Goal: Complete application form: Complete application form

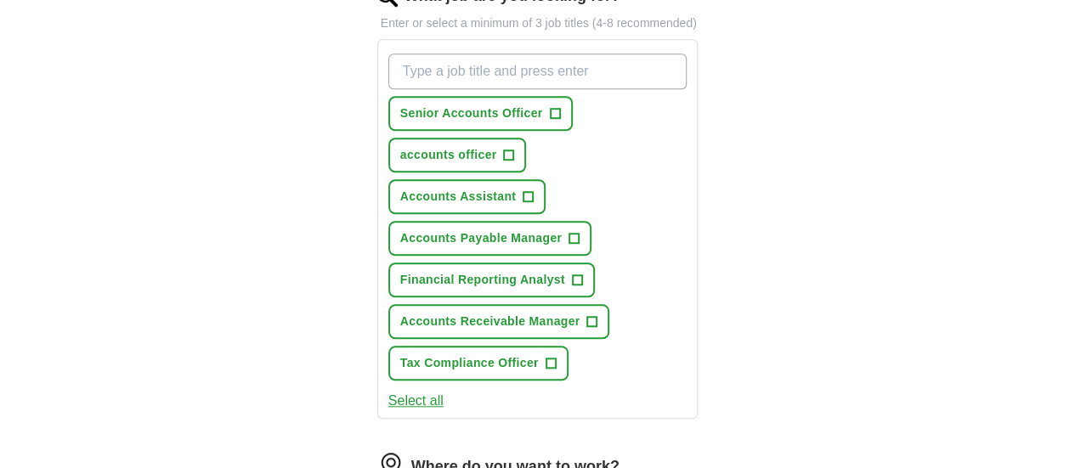
scroll to position [608, 0]
click at [514, 148] on span "+" at bounding box center [509, 155] width 10 height 14
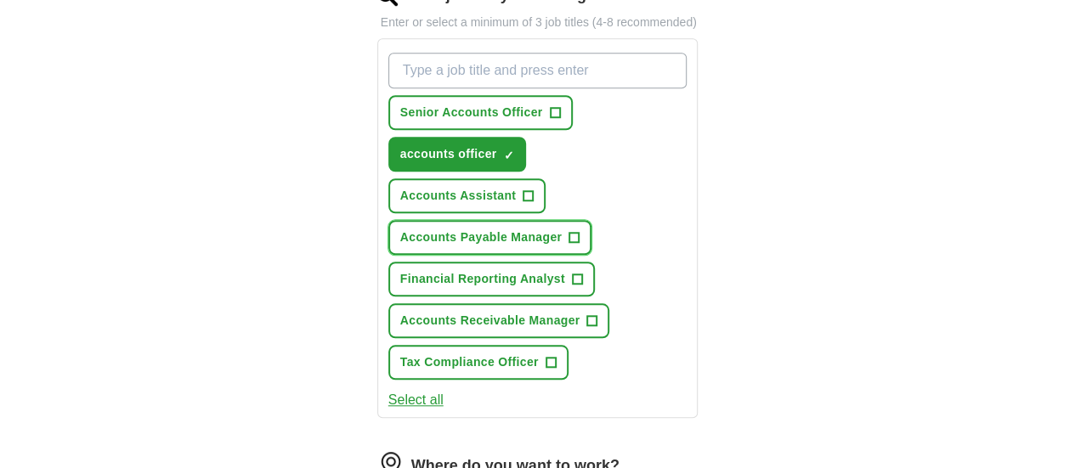
click at [562, 229] on span "Accounts Payable Manager" at bounding box center [481, 238] width 162 height 18
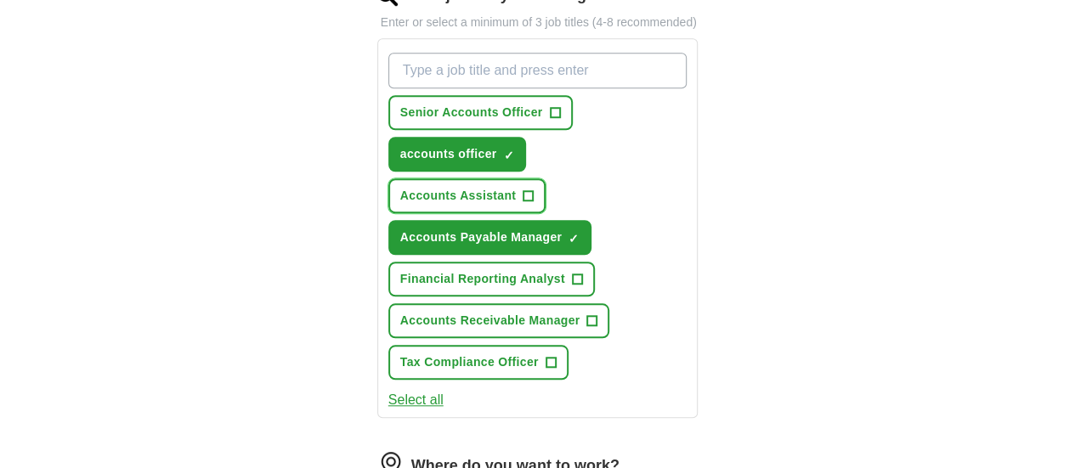
click at [439, 187] on span "Accounts Assistant" at bounding box center [458, 196] width 116 height 18
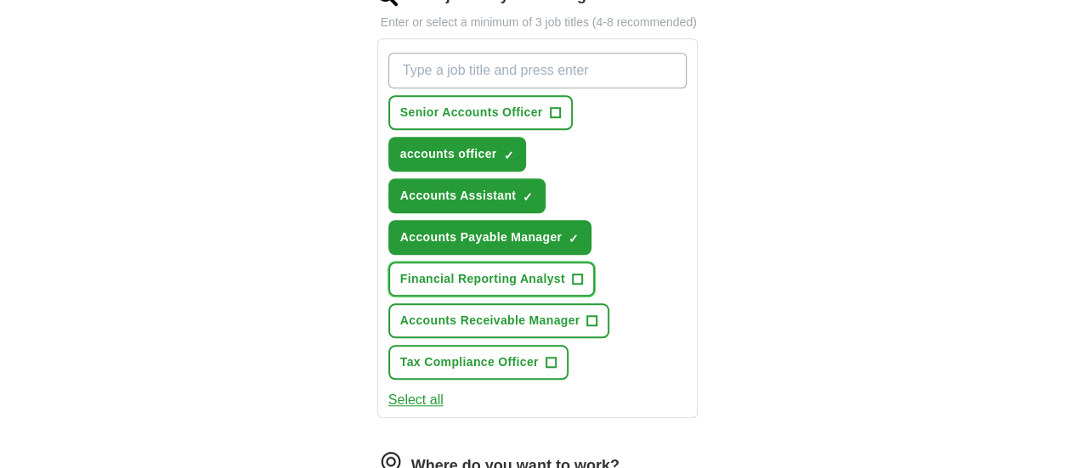
click at [436, 262] on button "Financial Reporting Analyst +" at bounding box center [492, 279] width 207 height 35
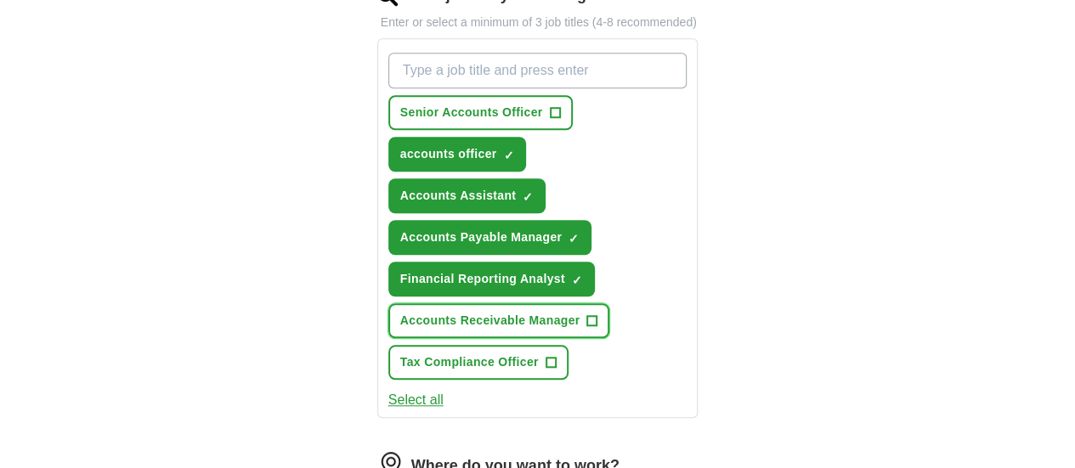
click at [425, 312] on span "Accounts Receivable Manager" at bounding box center [490, 321] width 180 height 18
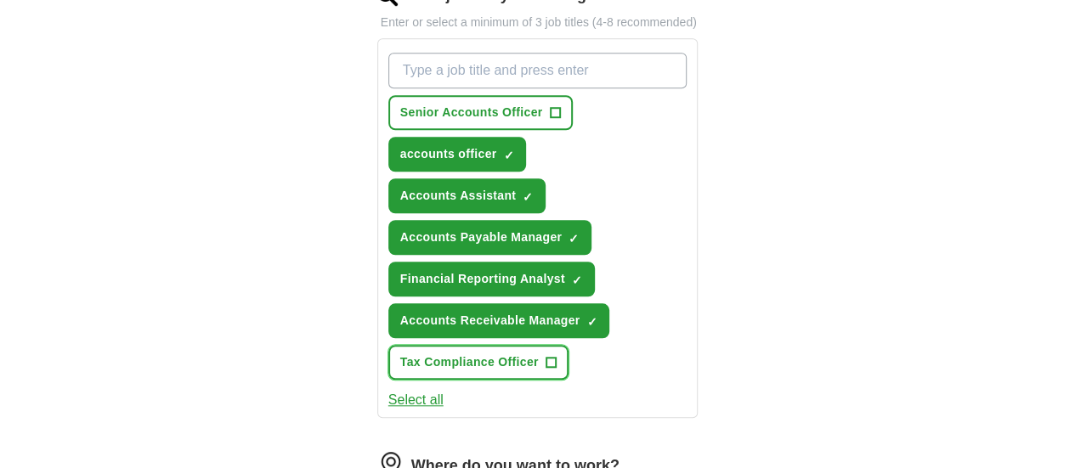
click at [435, 354] on span "Tax Compliance Officer" at bounding box center [469, 363] width 139 height 18
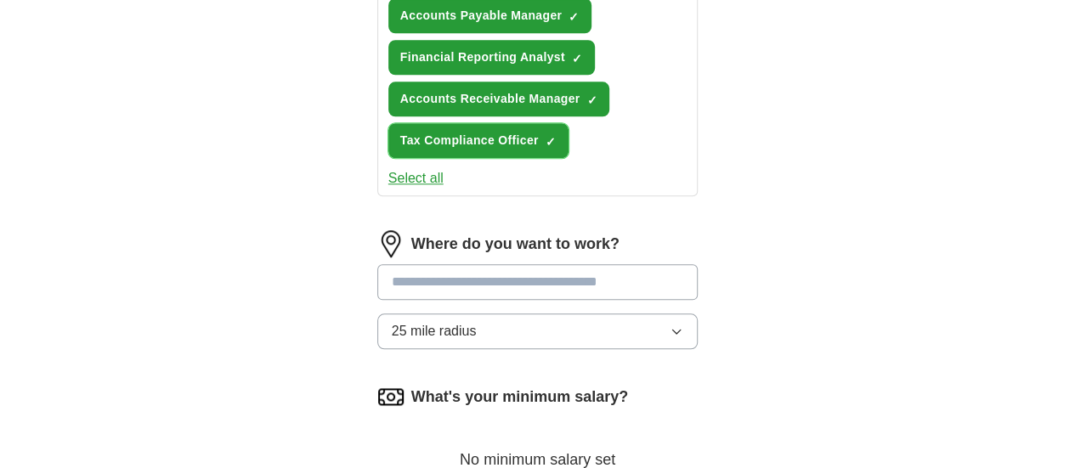
scroll to position [829, 0]
click at [438, 265] on input at bounding box center [537, 283] width 321 height 36
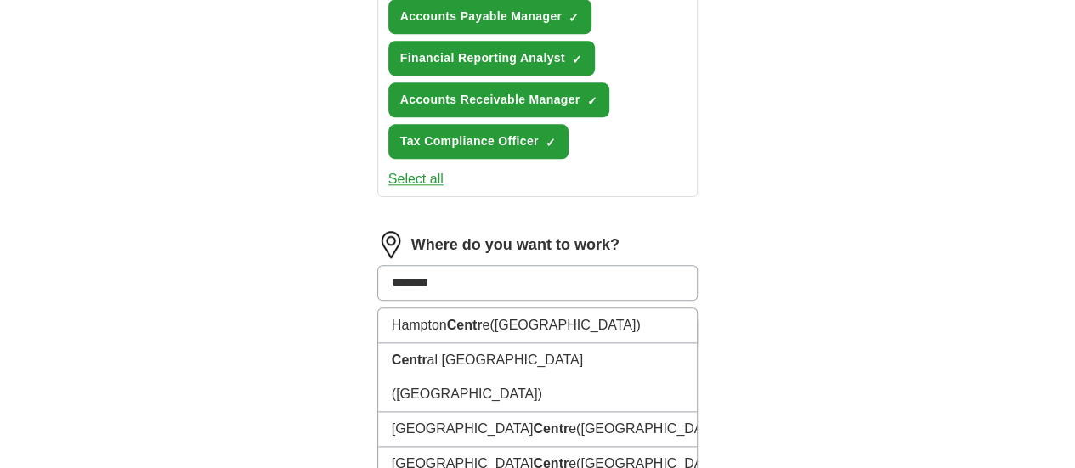
type input "*******"
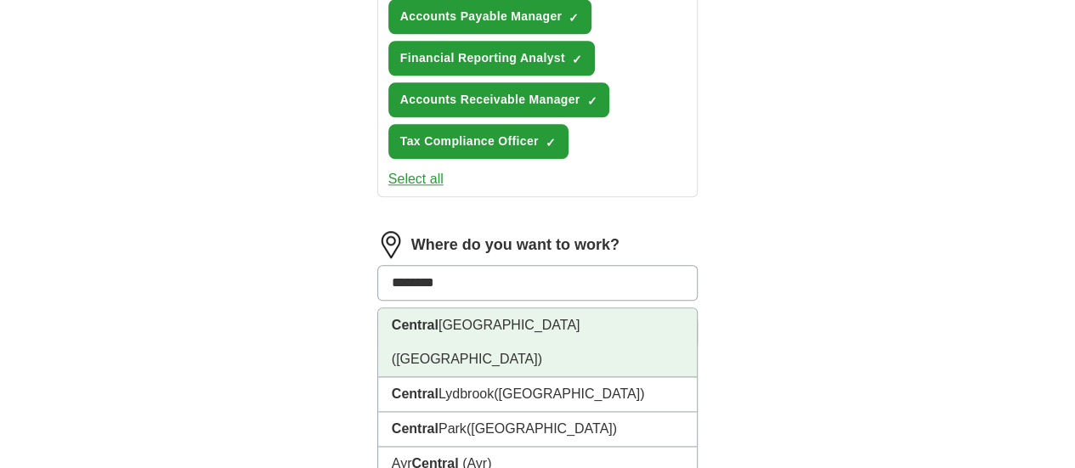
click at [423, 309] on li "[GEOGRAPHIC_DATA] ([GEOGRAPHIC_DATA])" at bounding box center [538, 343] width 320 height 69
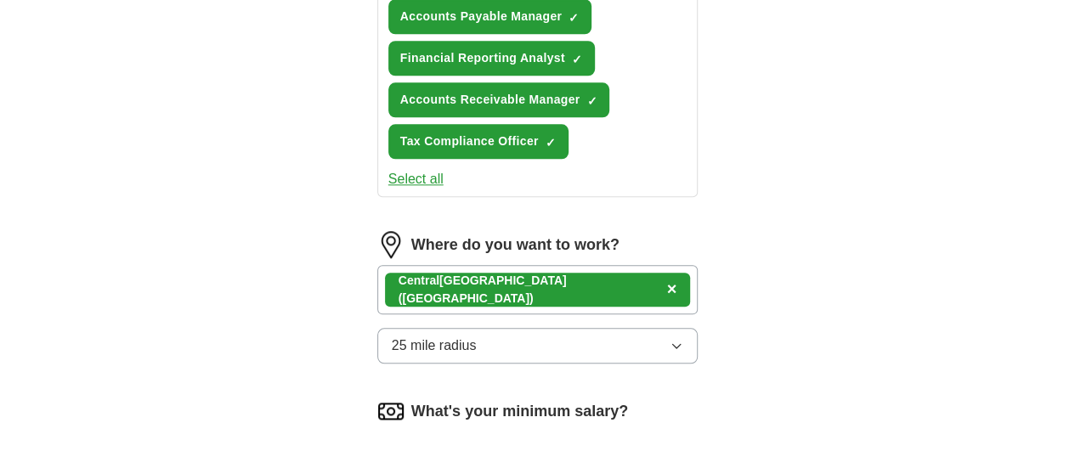
click at [499, 328] on button "25 mile radius" at bounding box center [537, 346] width 321 height 36
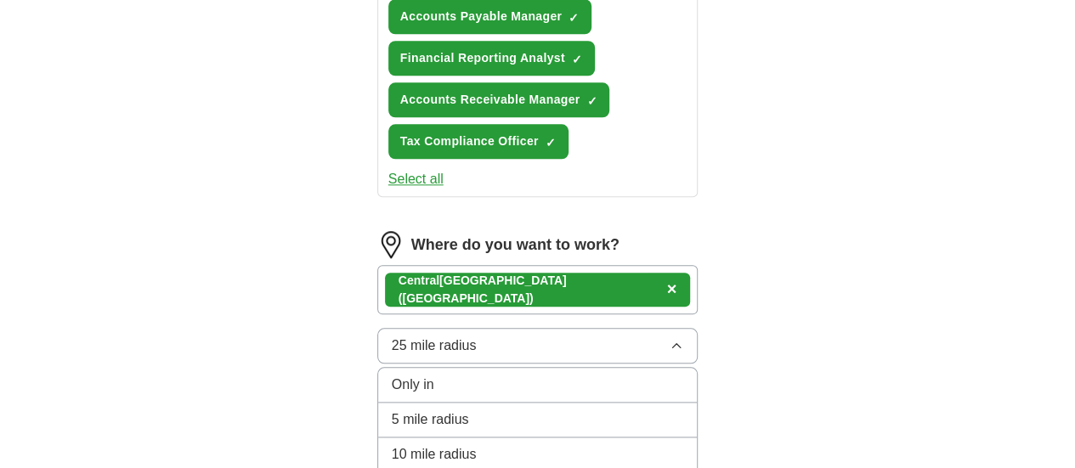
click at [377, 328] on button "25 mile radius" at bounding box center [537, 346] width 321 height 36
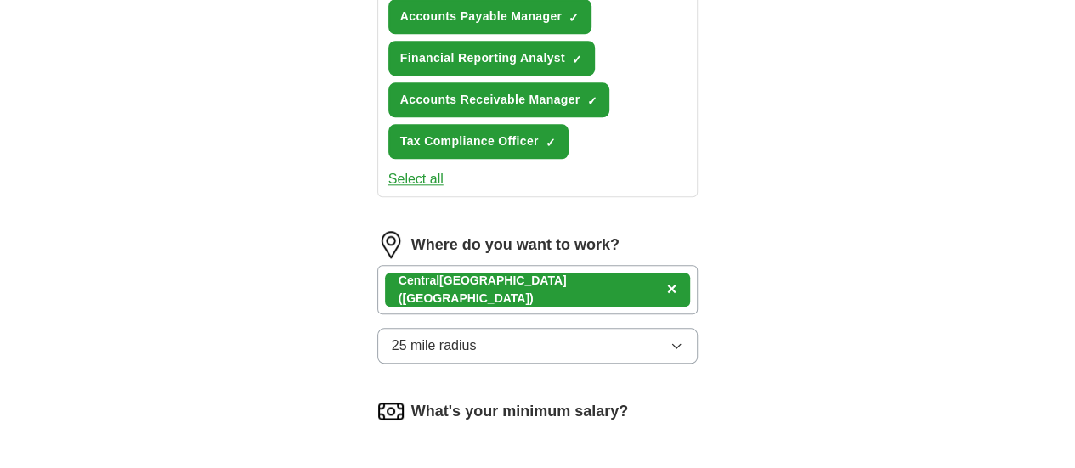
click at [595, 328] on button "25 mile radius" at bounding box center [537, 346] width 321 height 36
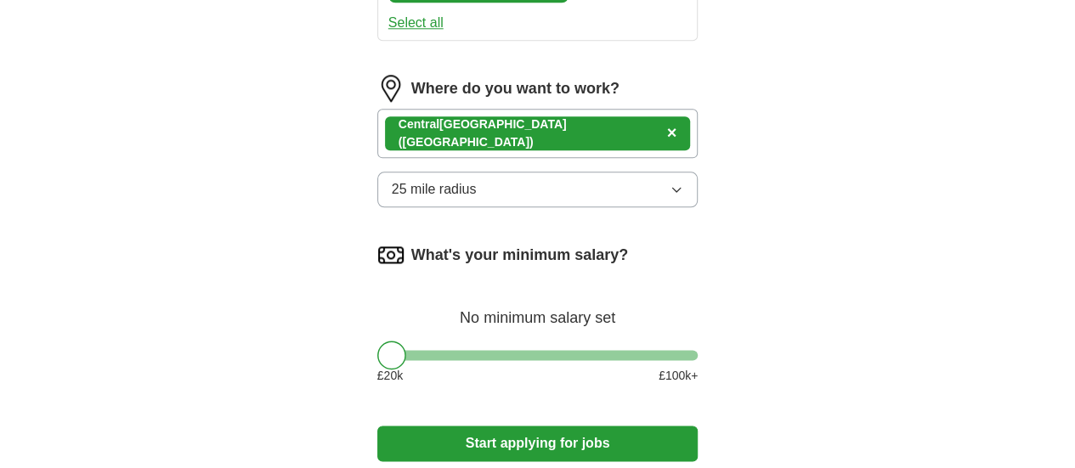
scroll to position [987, 0]
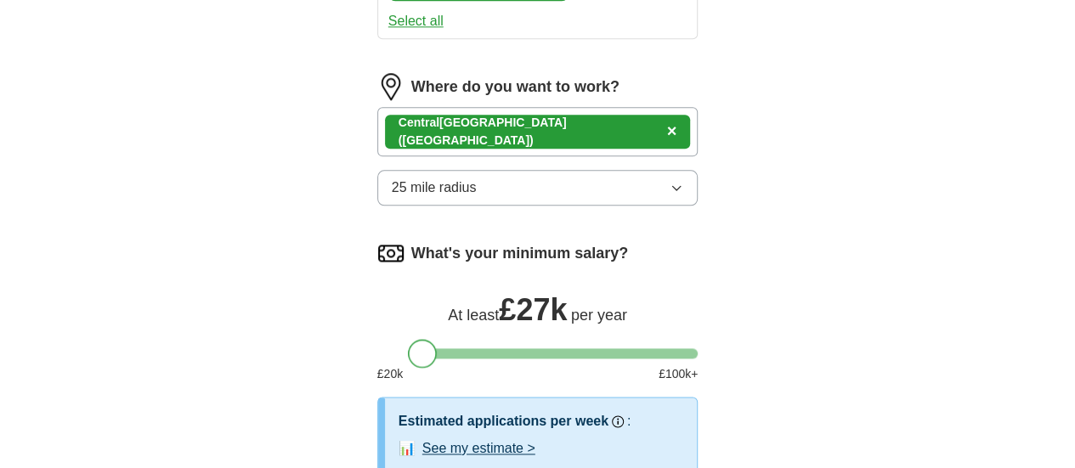
click at [394, 349] on div at bounding box center [537, 354] width 321 height 10
select select "**"
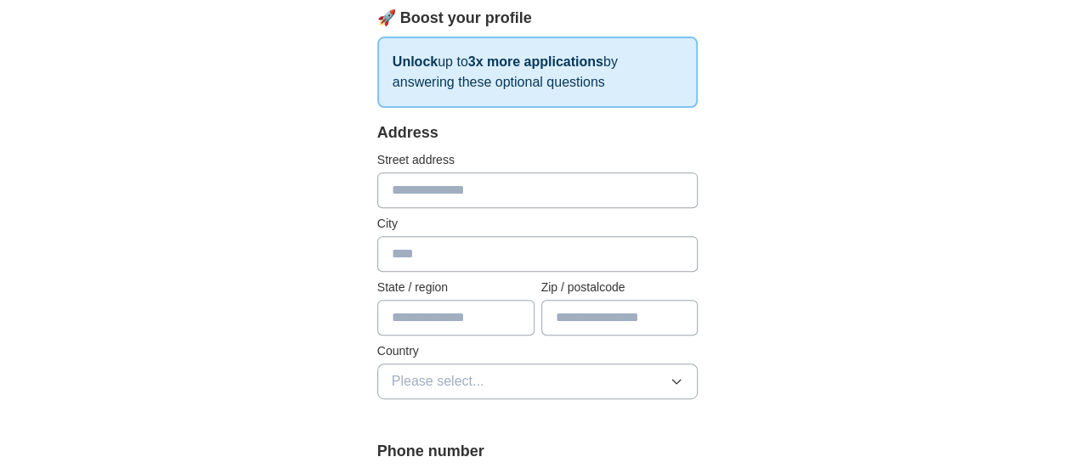
scroll to position [269, 0]
click at [525, 190] on input "text" at bounding box center [537, 190] width 321 height 36
type input "**********"
type input "********"
type input "*******"
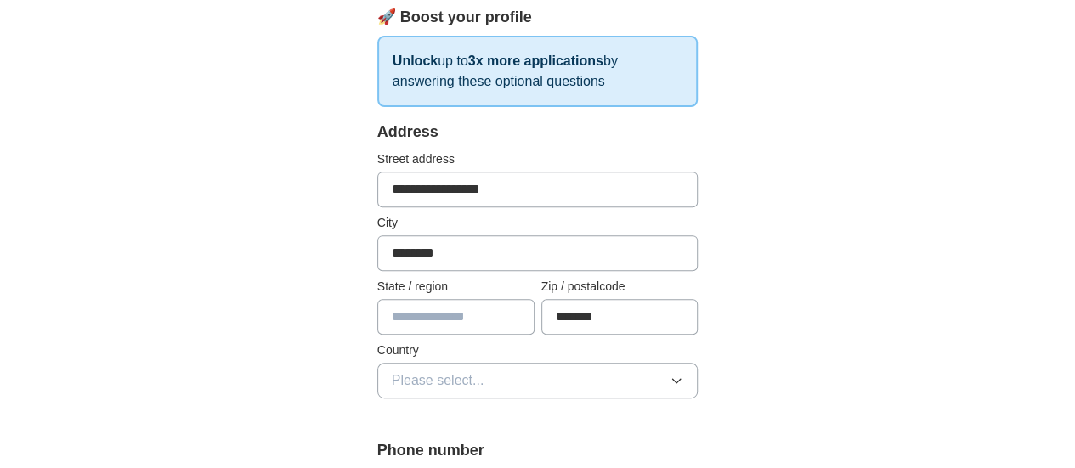
click at [487, 310] on input "text" at bounding box center [455, 317] width 157 height 36
type input "****"
click at [392, 378] on span "Please select..." at bounding box center [438, 381] width 93 height 20
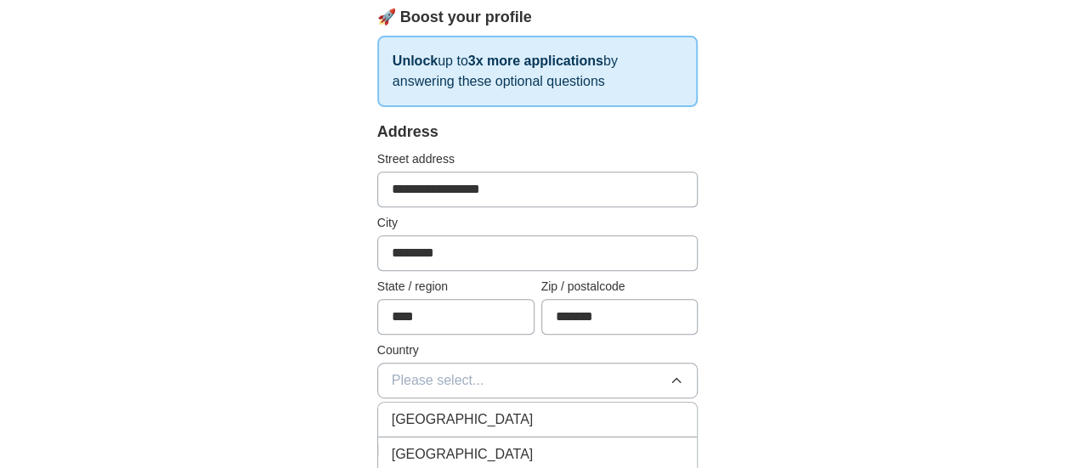
click at [392, 424] on span "[GEOGRAPHIC_DATA]" at bounding box center [463, 420] width 142 height 20
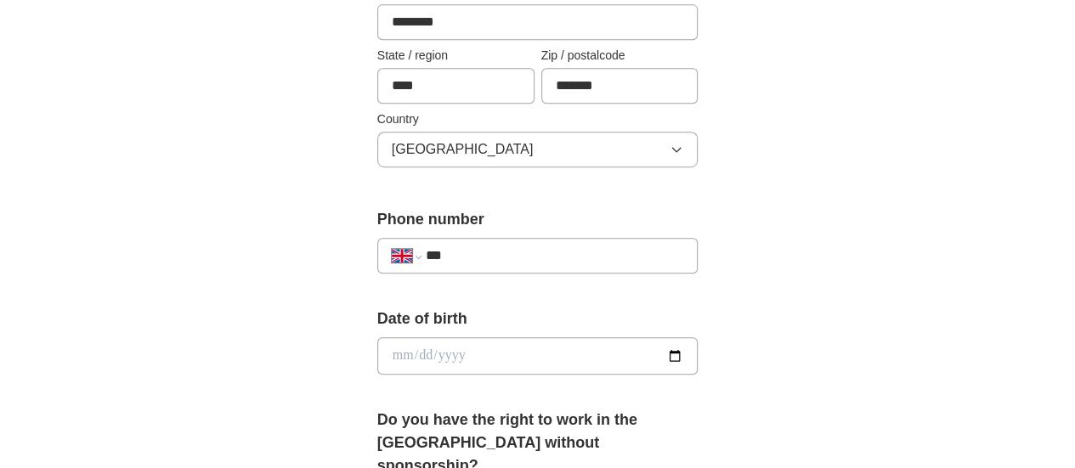
scroll to position [529, 0]
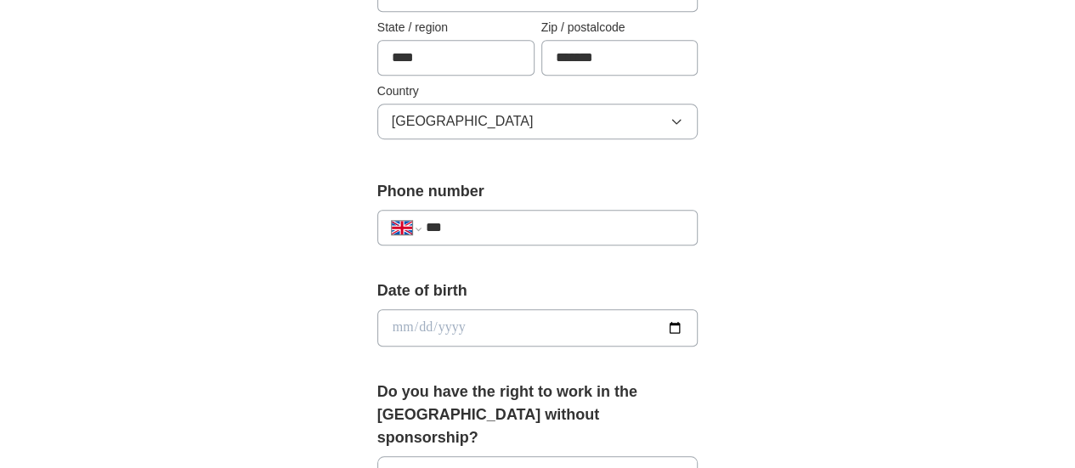
click at [472, 228] on input "***" at bounding box center [555, 228] width 258 height 20
type input "**********"
click at [457, 317] on input "date" at bounding box center [537, 327] width 321 height 37
click at [383, 321] on input "date" at bounding box center [537, 327] width 321 height 37
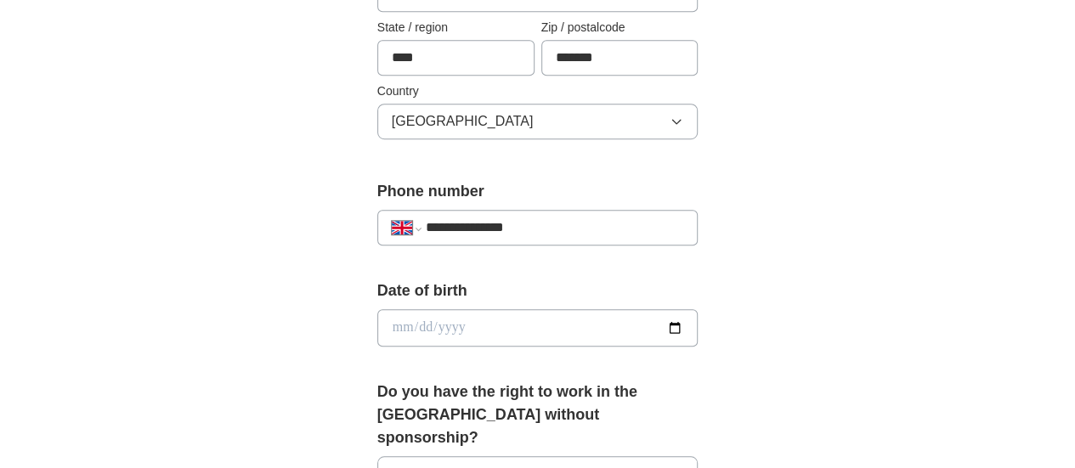
click at [383, 321] on input "date" at bounding box center [537, 327] width 321 height 37
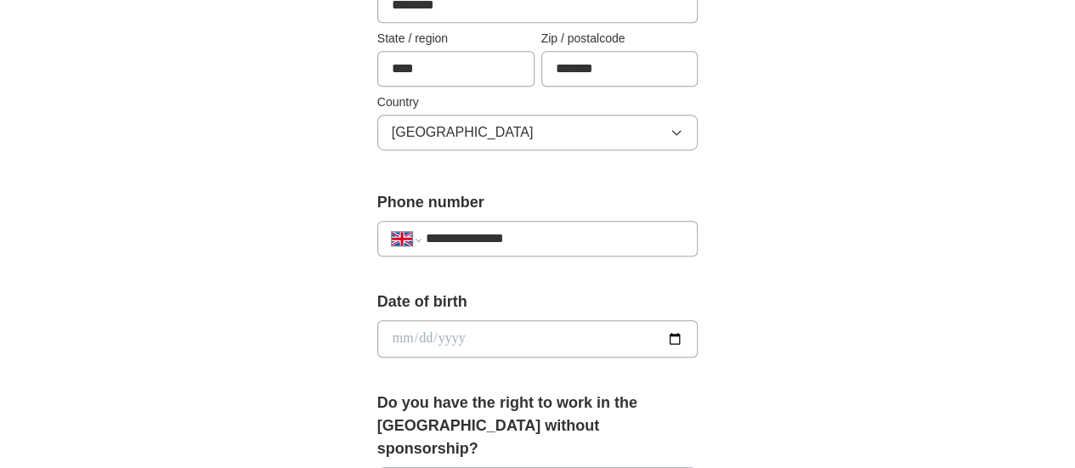
scroll to position [519, 0]
click at [699, 338] on input "date" at bounding box center [537, 338] width 321 height 37
type input "**********"
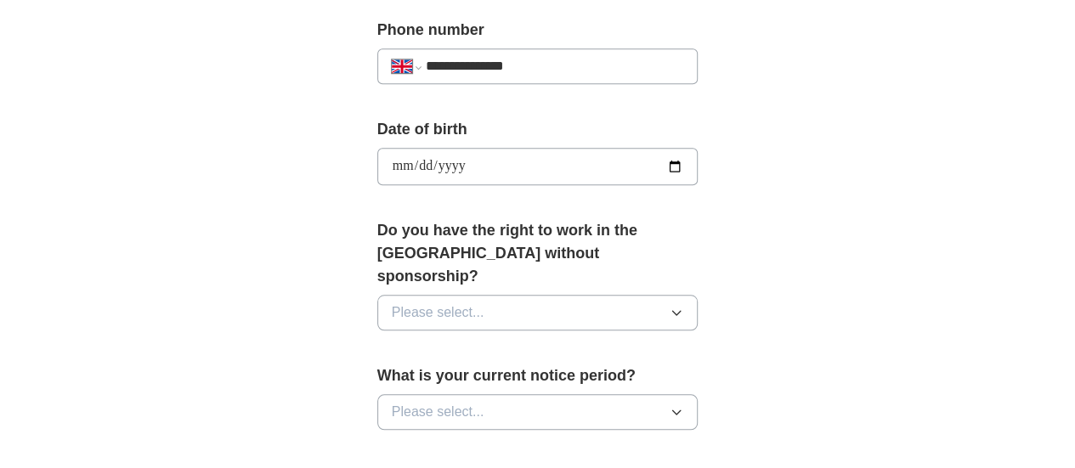
scroll to position [691, 0]
click at [520, 294] on button "Please select..." at bounding box center [537, 312] width 321 height 36
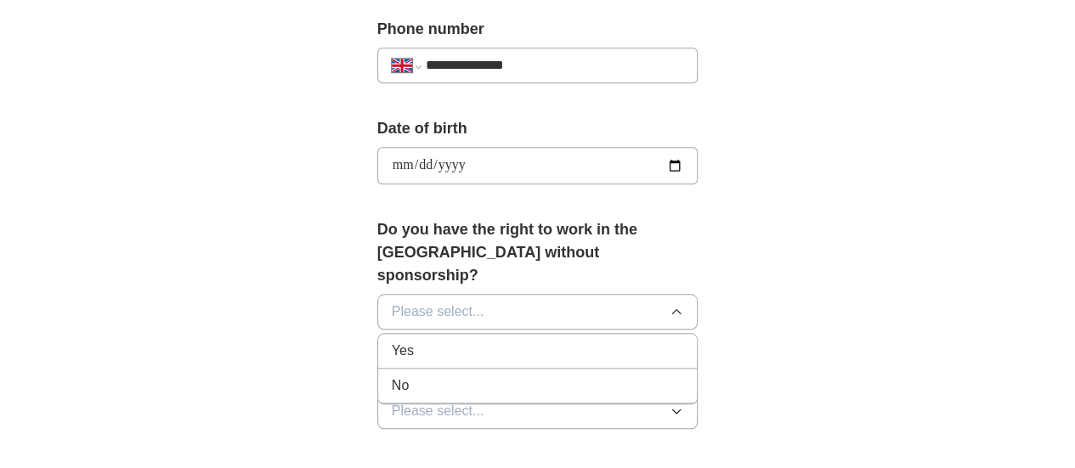
click at [423, 341] on div "Yes" at bounding box center [538, 351] width 292 height 20
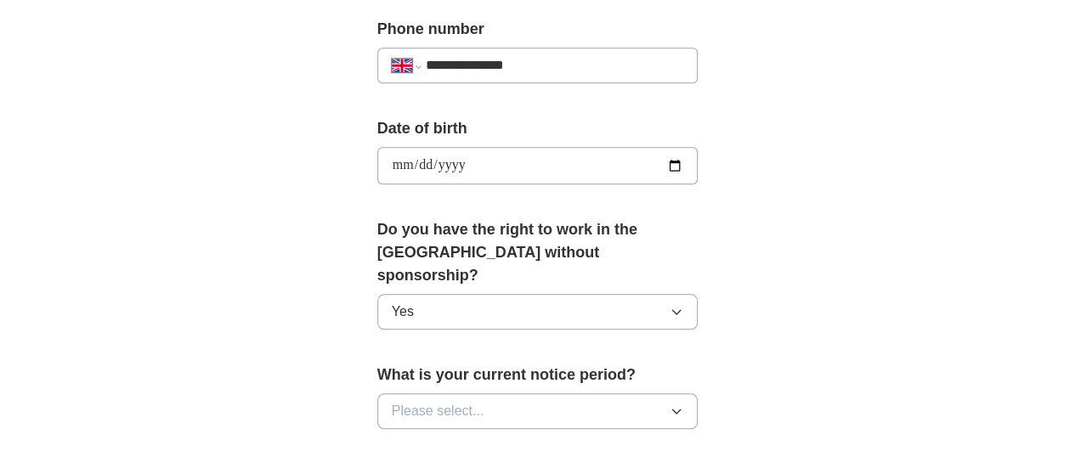
click at [486, 394] on button "Please select..." at bounding box center [537, 412] width 321 height 36
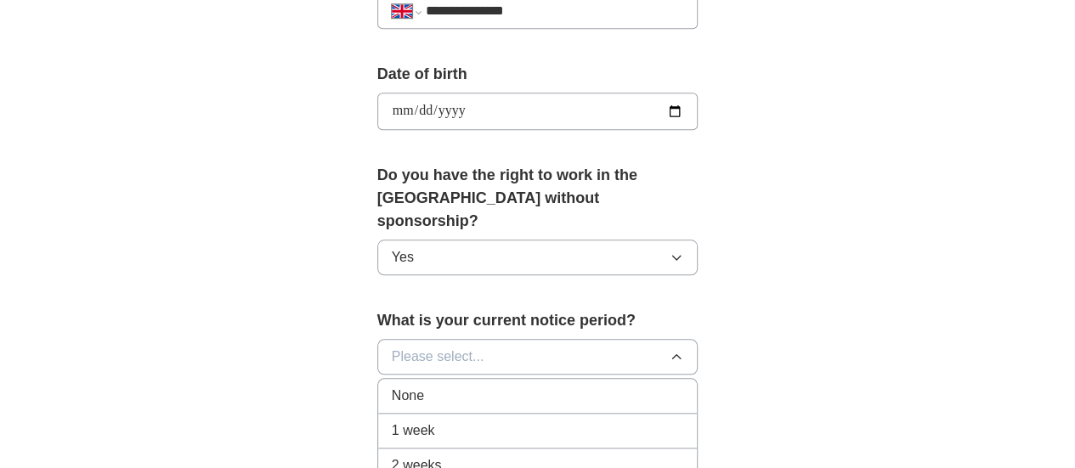
scroll to position [747, 0]
click at [394, 419] on div "1 week" at bounding box center [538, 429] width 292 height 20
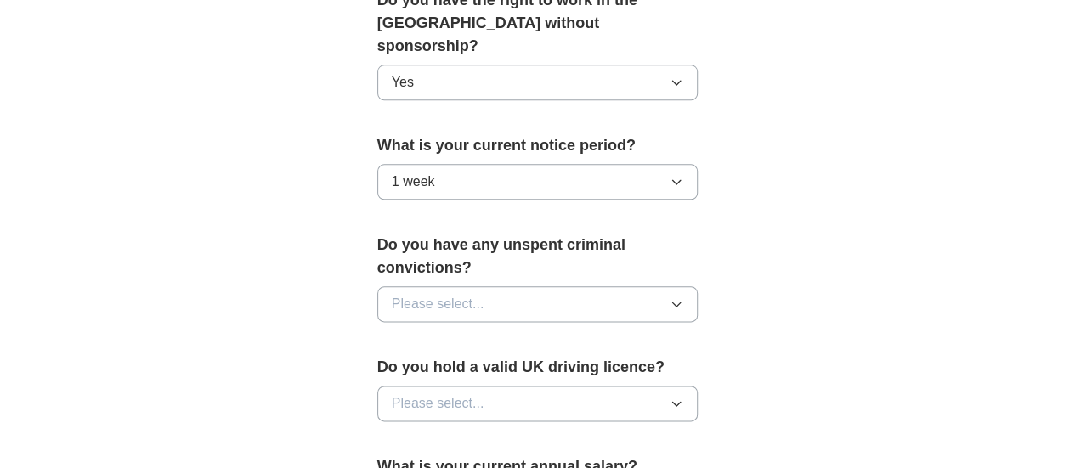
scroll to position [922, 0]
click at [486, 163] on button "1 week" at bounding box center [537, 181] width 321 height 36
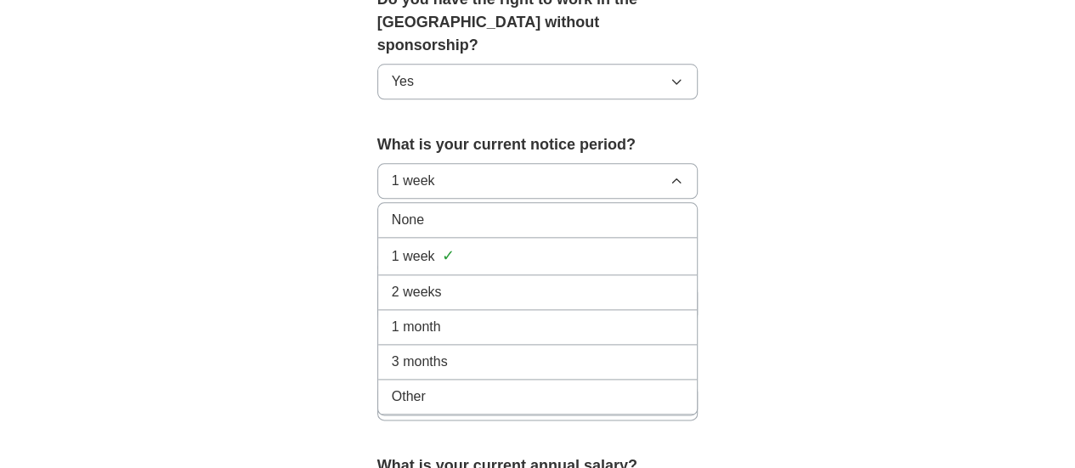
click at [378, 203] on li "None" at bounding box center [538, 220] width 320 height 35
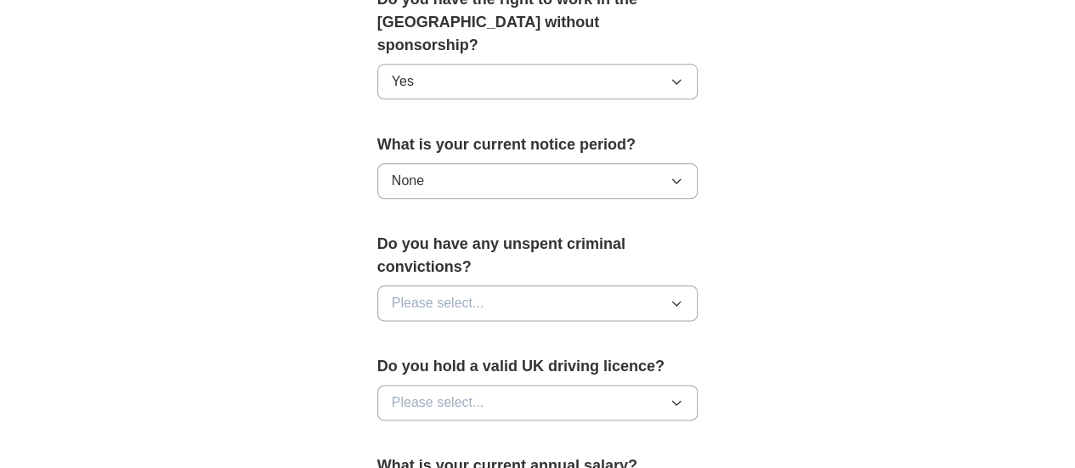
click at [495, 286] on button "Please select..." at bounding box center [537, 304] width 321 height 36
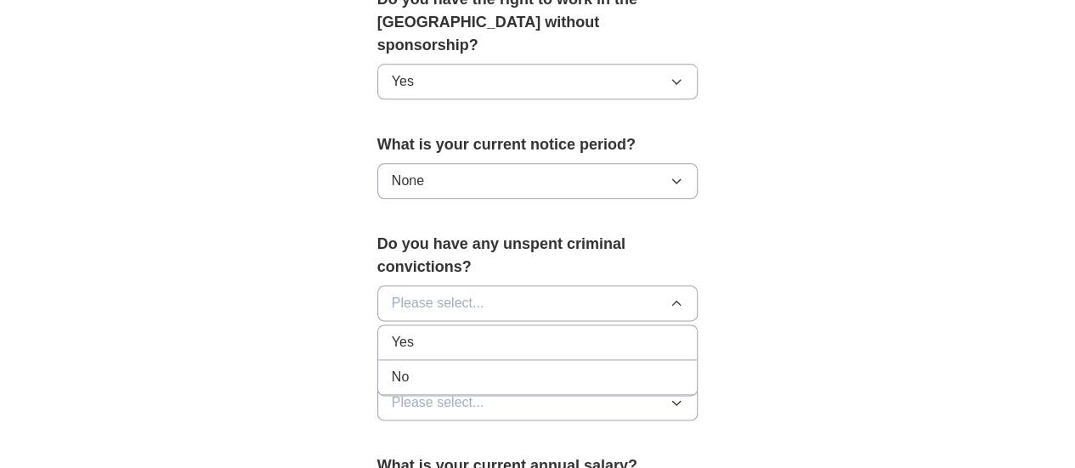
click at [401, 367] on div "No" at bounding box center [538, 377] width 292 height 20
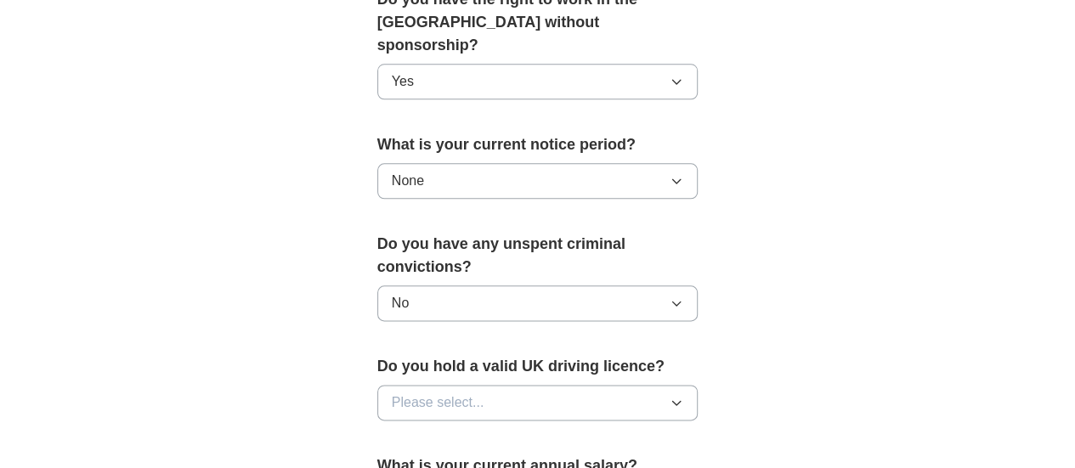
click at [423, 393] on span "Please select..." at bounding box center [438, 403] width 93 height 20
click at [398, 467] on div "No" at bounding box center [538, 477] width 292 height 20
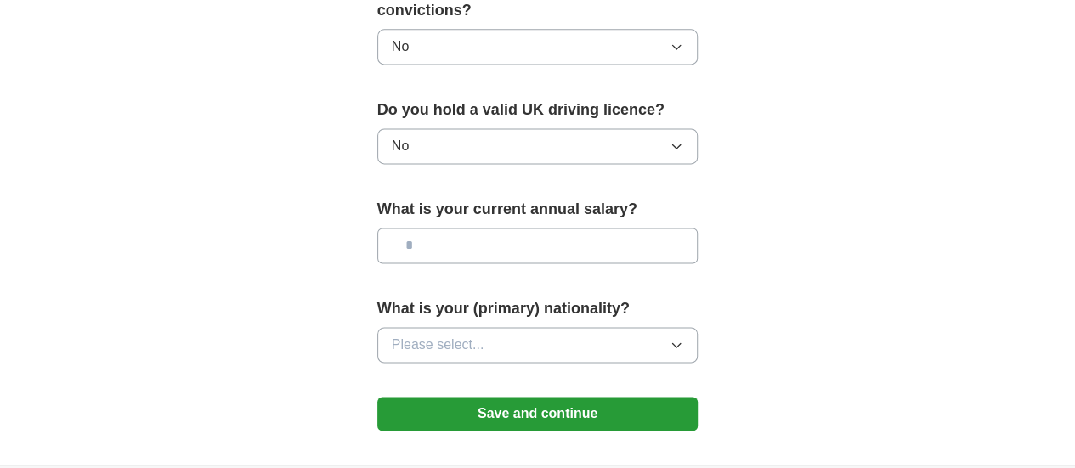
scroll to position [1192, 0]
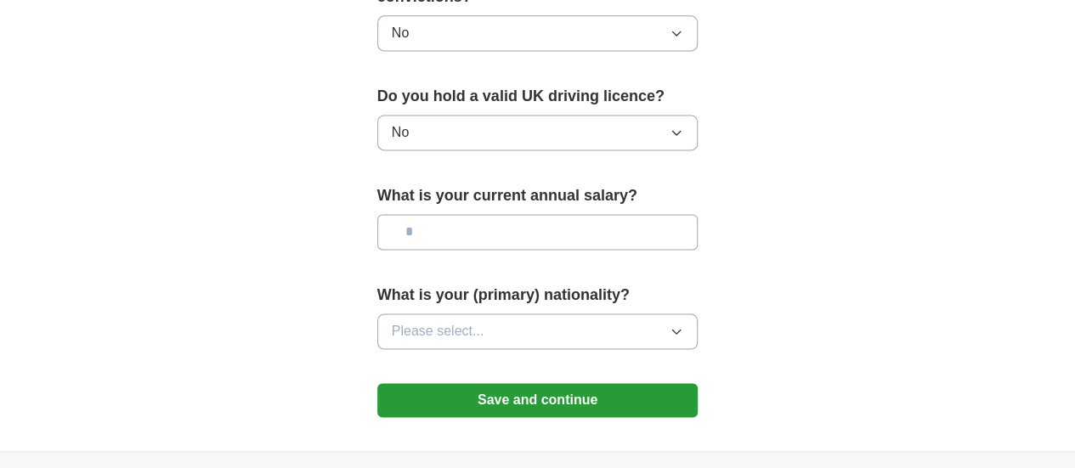
click at [488, 214] on input "text" at bounding box center [537, 232] width 321 height 36
type input "**"
type input "******"
click at [458, 314] on button "Please select..." at bounding box center [537, 332] width 321 height 36
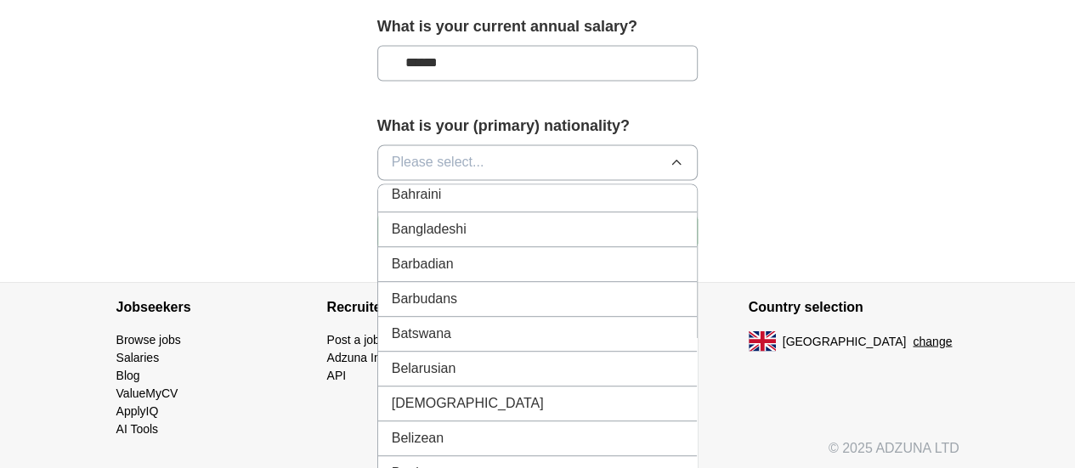
scroll to position [503, 0]
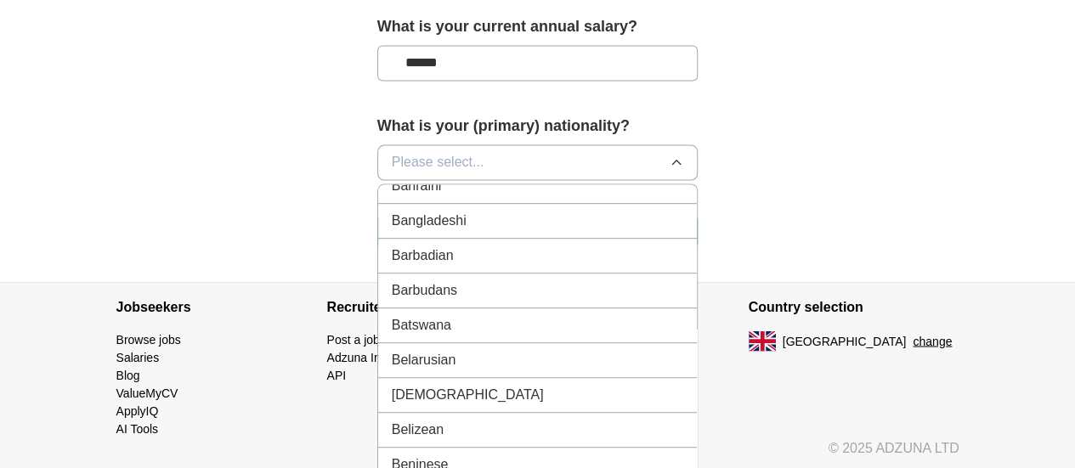
click at [427, 152] on span "Please select..." at bounding box center [438, 162] width 93 height 20
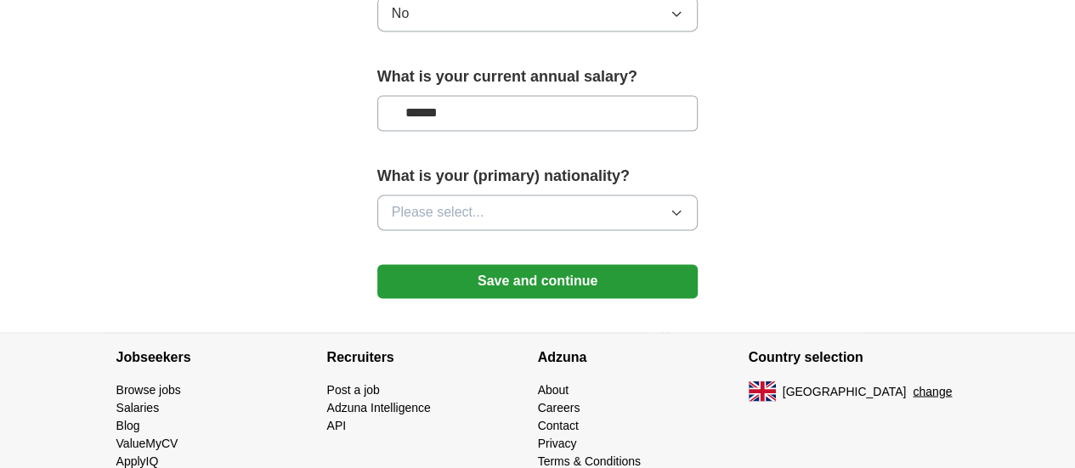
click at [410, 202] on span "Please select..." at bounding box center [438, 212] width 93 height 20
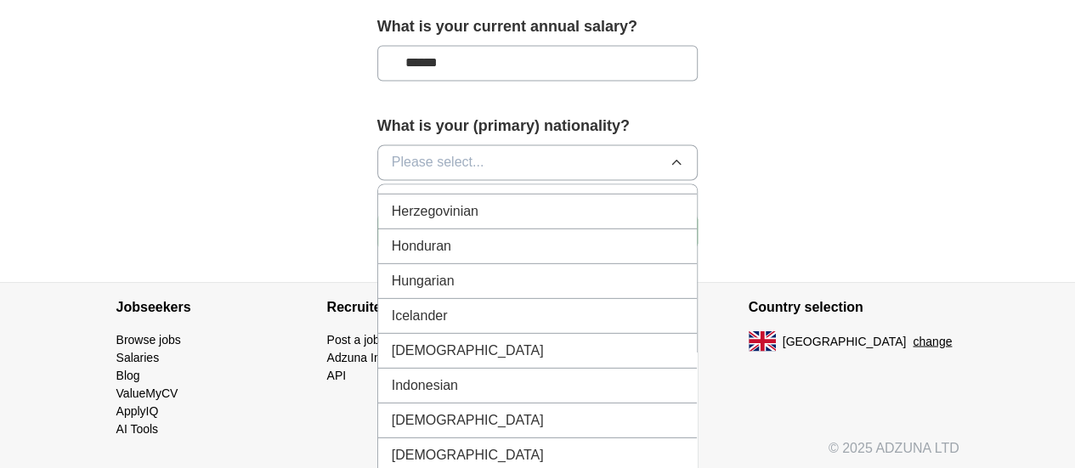
scroll to position [2642, 0]
click at [392, 338] on span "[DEMOGRAPHIC_DATA]" at bounding box center [468, 348] width 152 height 20
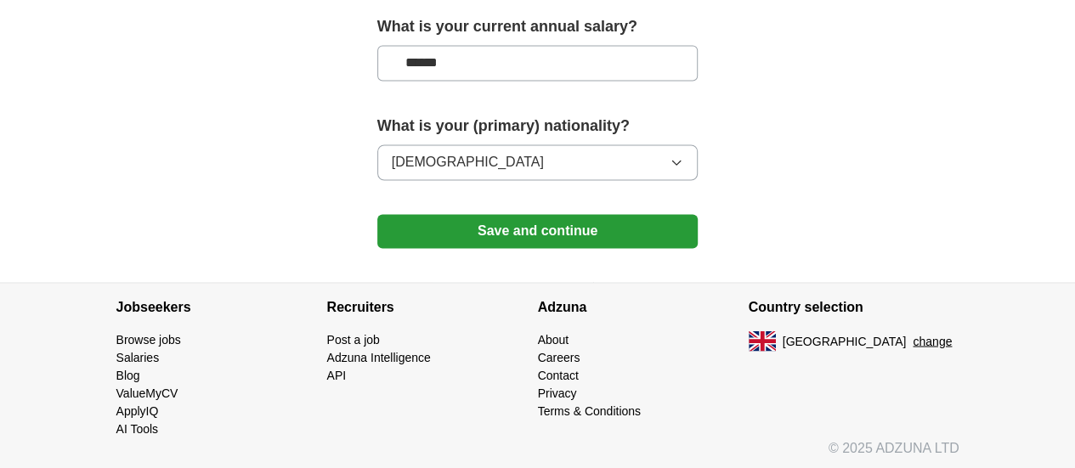
scroll to position [1311, 0]
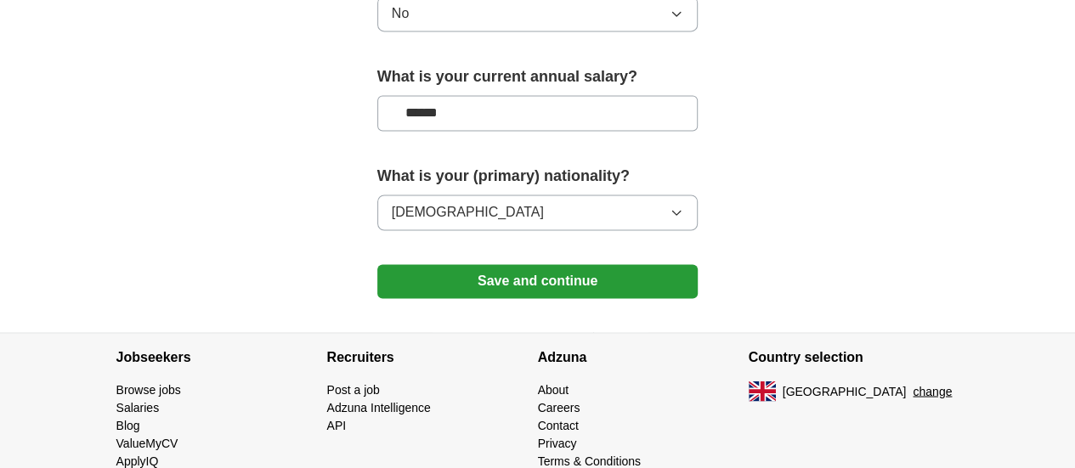
click at [490, 264] on button "Save and continue" at bounding box center [537, 281] width 321 height 34
